Goal: Information Seeking & Learning: Learn about a topic

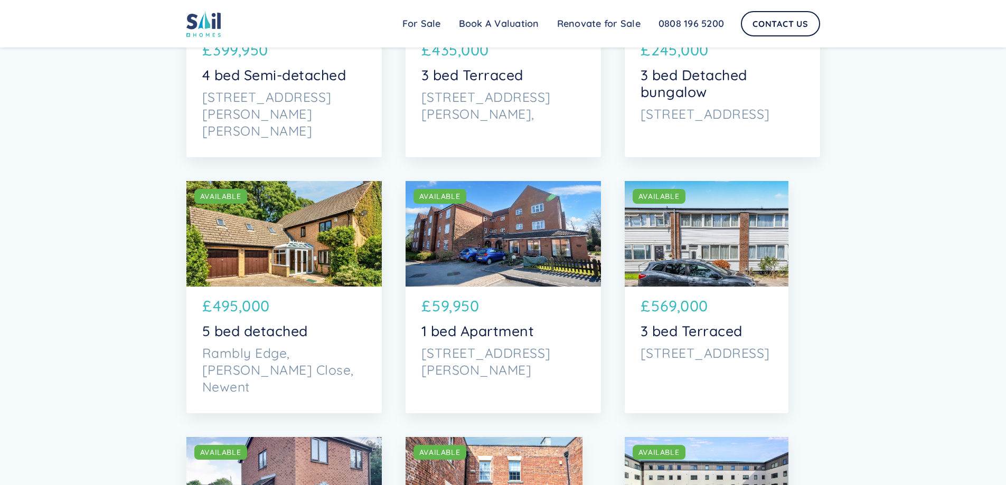
scroll to position [809, 0]
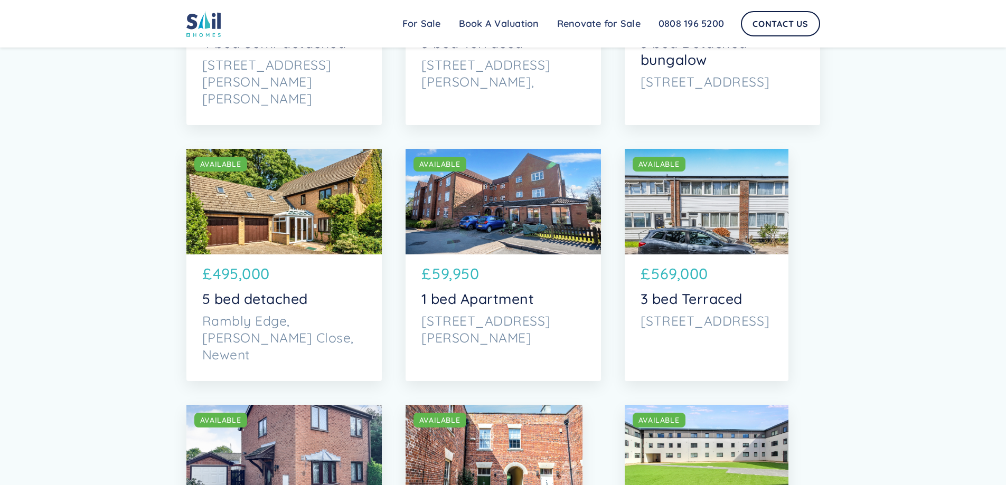
drag, startPoint x: 1009, startPoint y: 25, endPoint x: 999, endPoint y: 106, distance: 80.9
click at [325, 200] on div "SOLD AVAILABLE" at bounding box center [283, 202] width 195 height 106
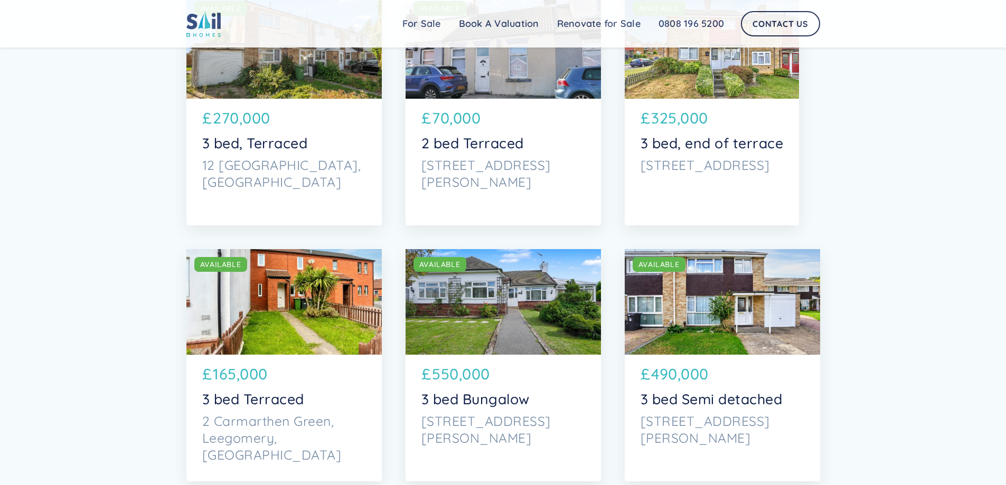
scroll to position [0, 0]
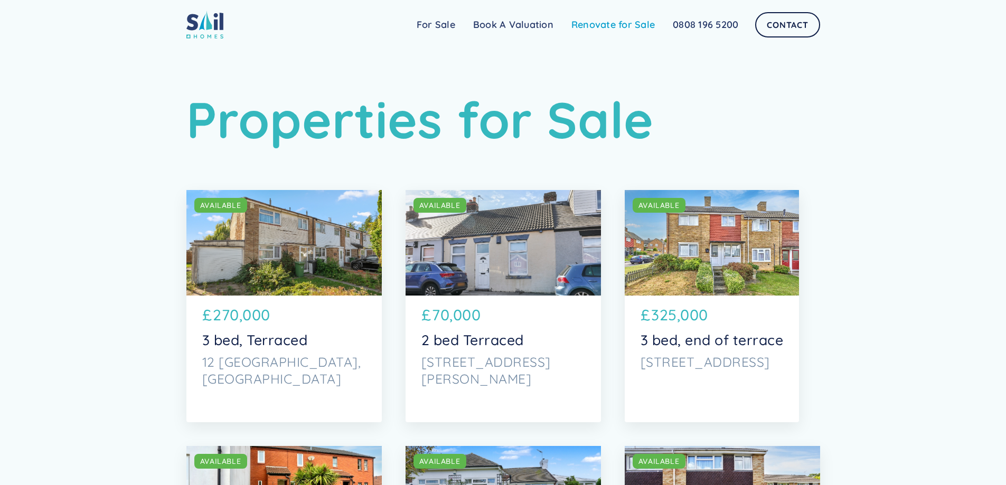
click at [607, 24] on link "Renovate for Sale" at bounding box center [612, 24] width 101 height 21
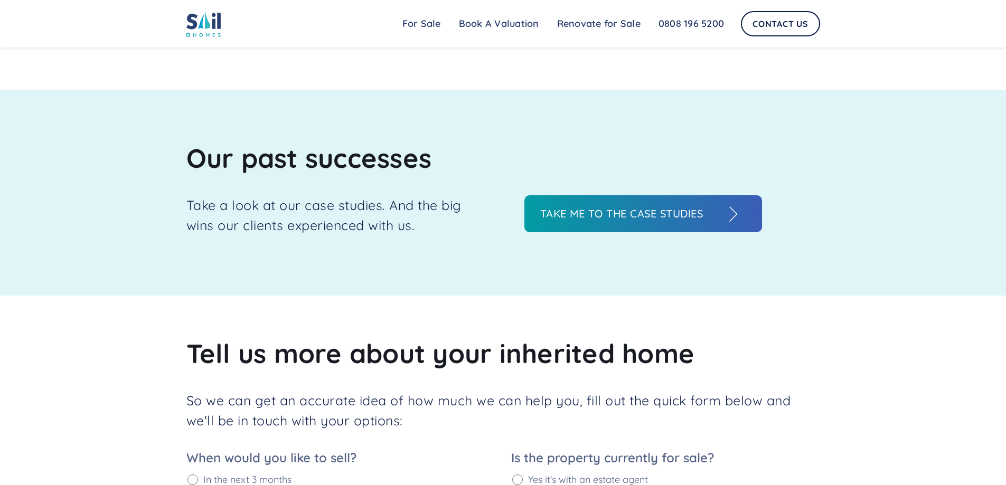
scroll to position [1170, 0]
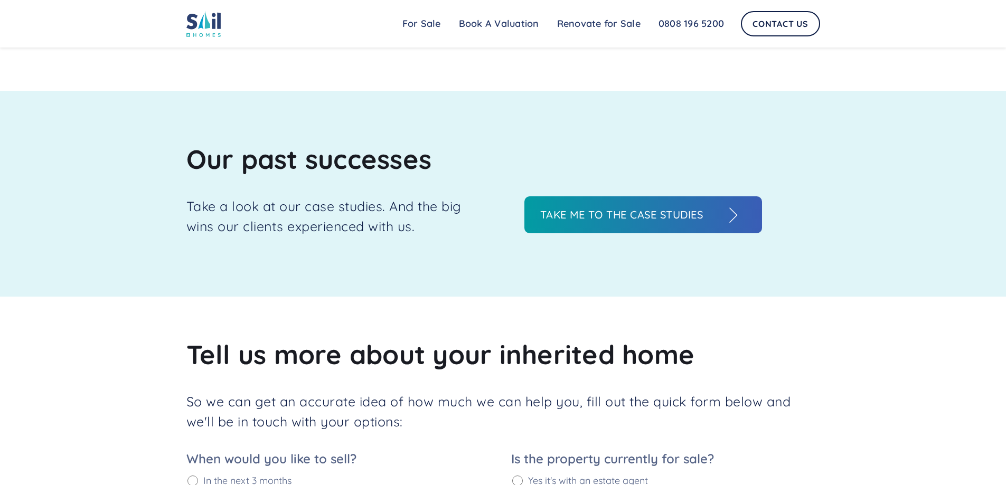
click at [628, 207] on h3 "Take me to the case studies" at bounding box center [632, 215] width 185 height 16
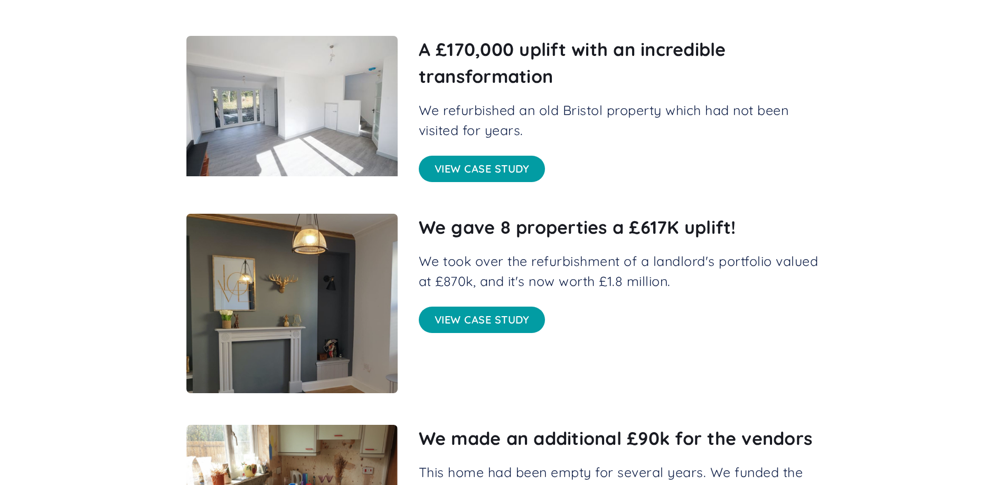
scroll to position [211, 0]
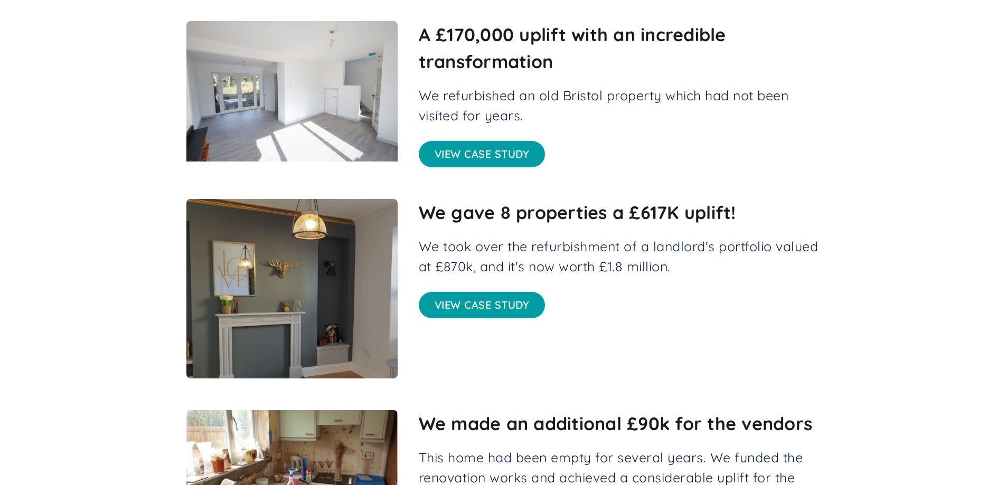
click at [479, 152] on link "View case study" at bounding box center [482, 154] width 127 height 26
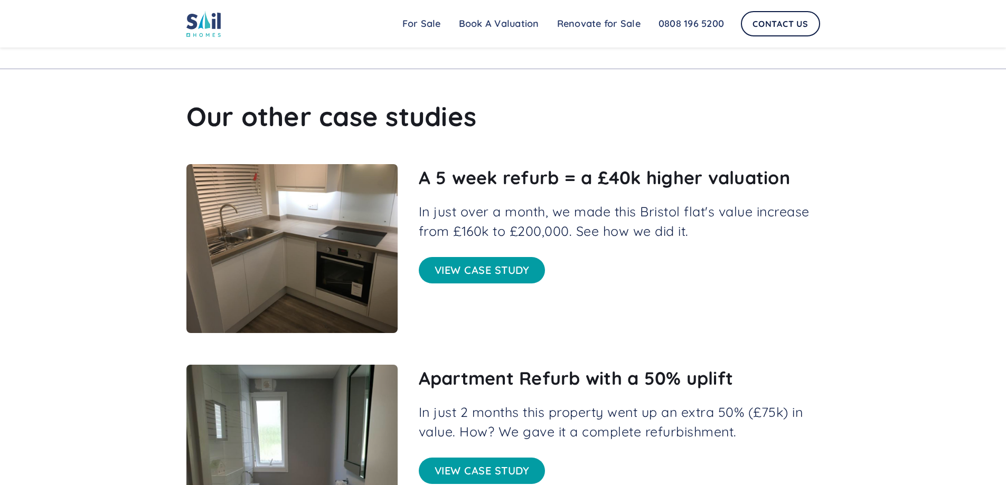
scroll to position [1637, 0]
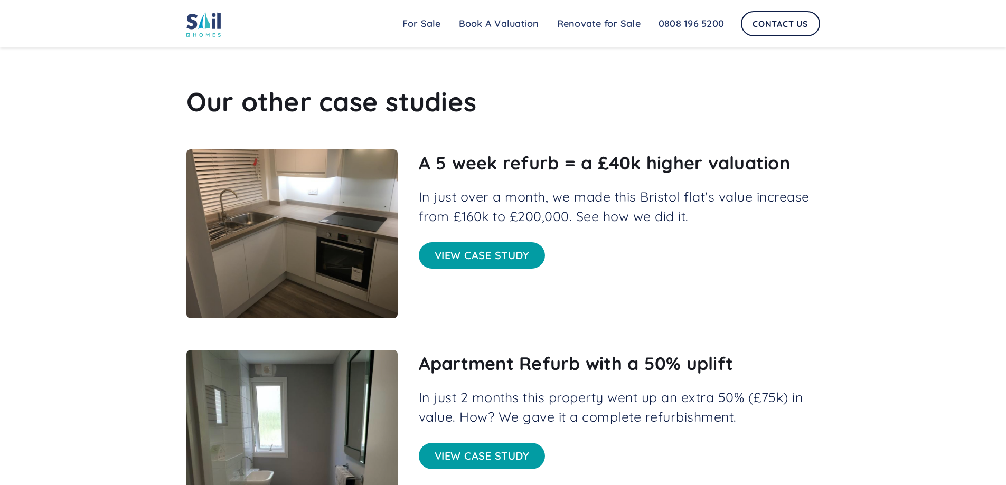
click at [492, 253] on link "View case study" at bounding box center [482, 255] width 127 height 26
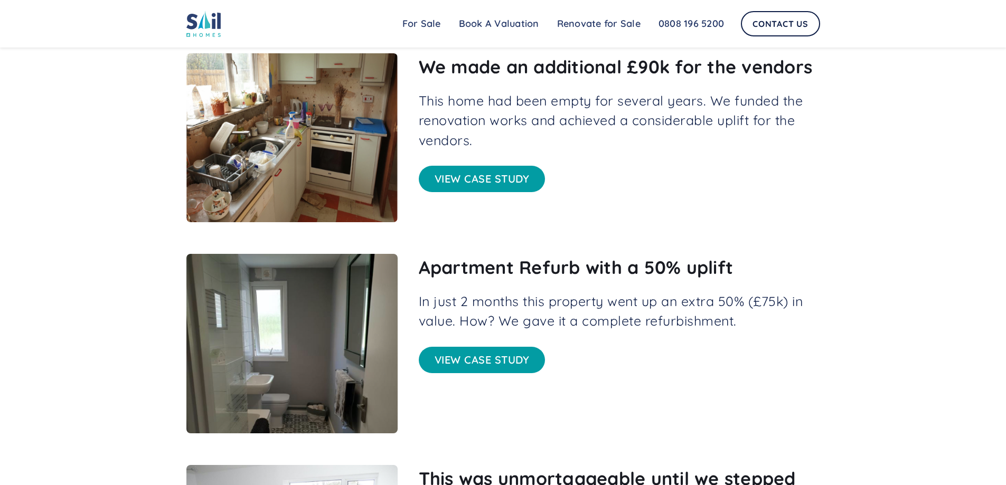
scroll to position [1478, 0]
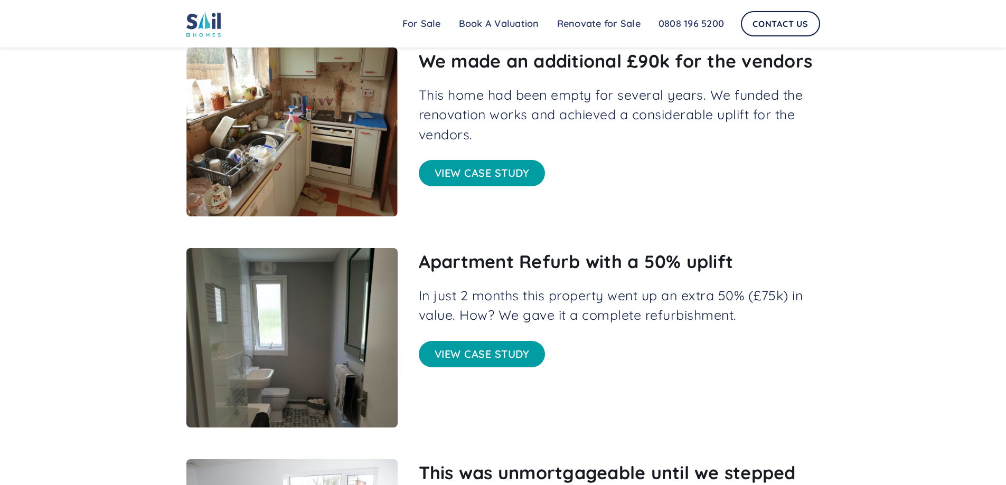
click at [499, 160] on link "View case study" at bounding box center [482, 173] width 127 height 26
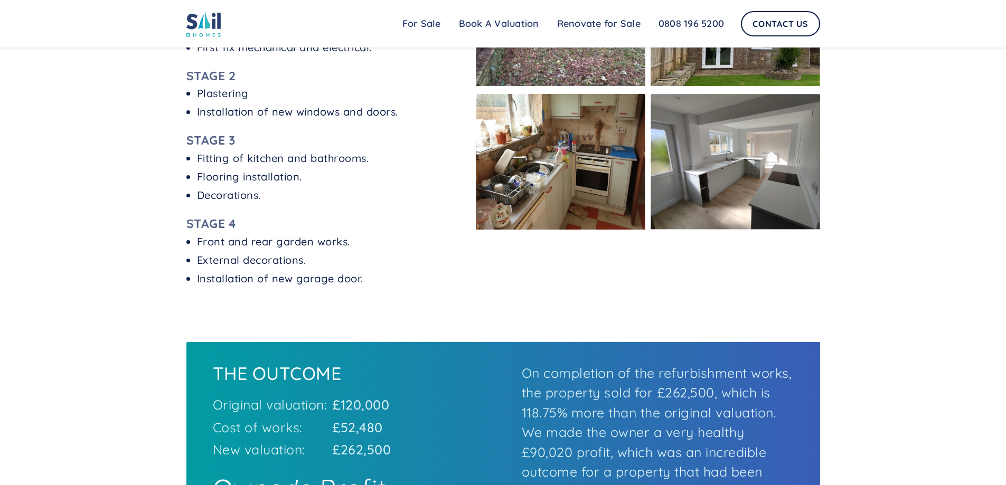
scroll to position [792, 0]
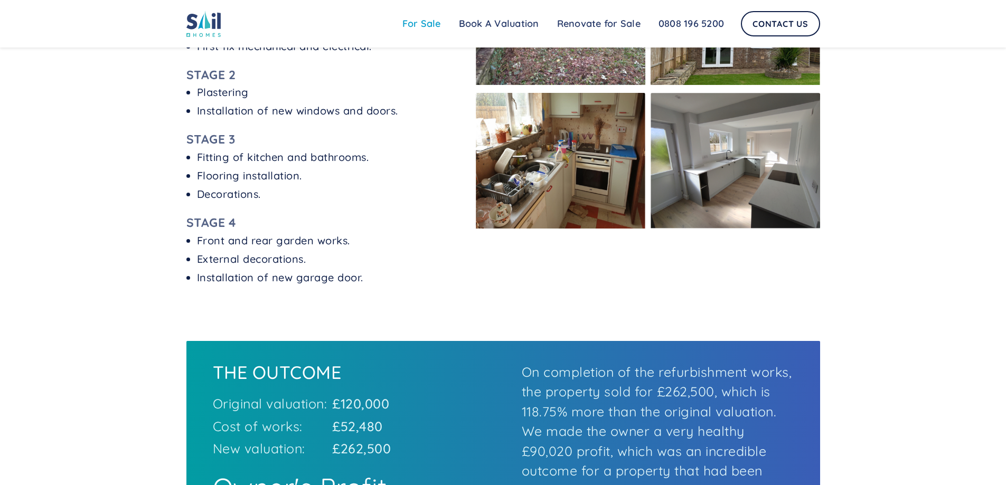
click at [428, 21] on link "For Sale" at bounding box center [421, 23] width 56 height 21
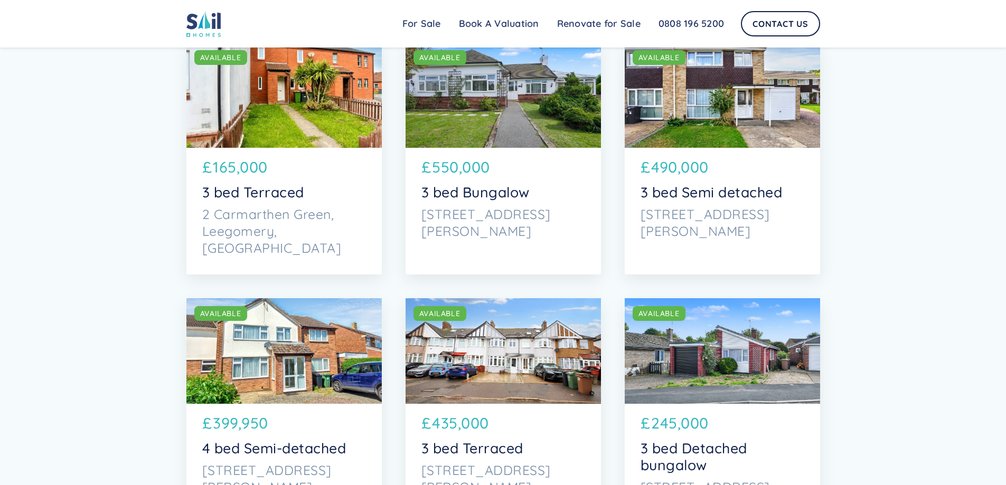
scroll to position [422, 0]
